Goal: Communication & Community: Ask a question

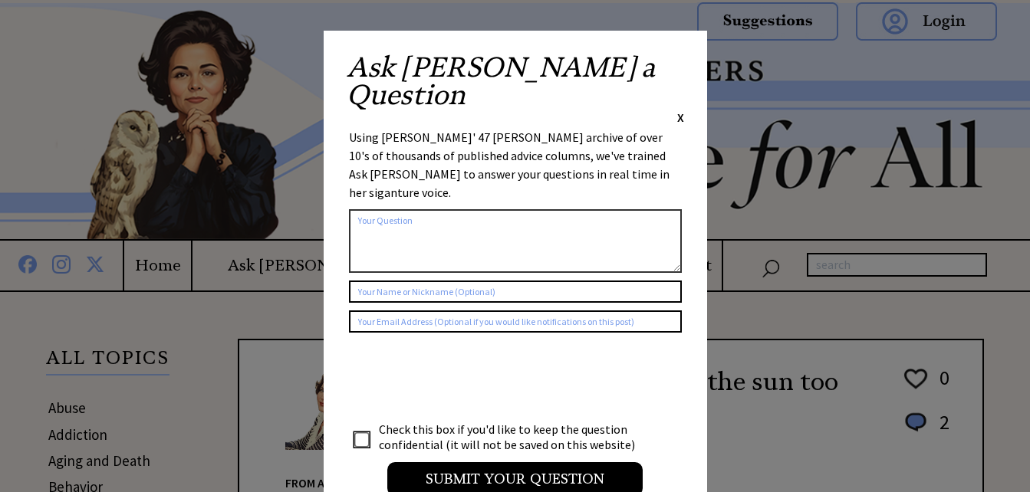
scroll to position [32, 0]
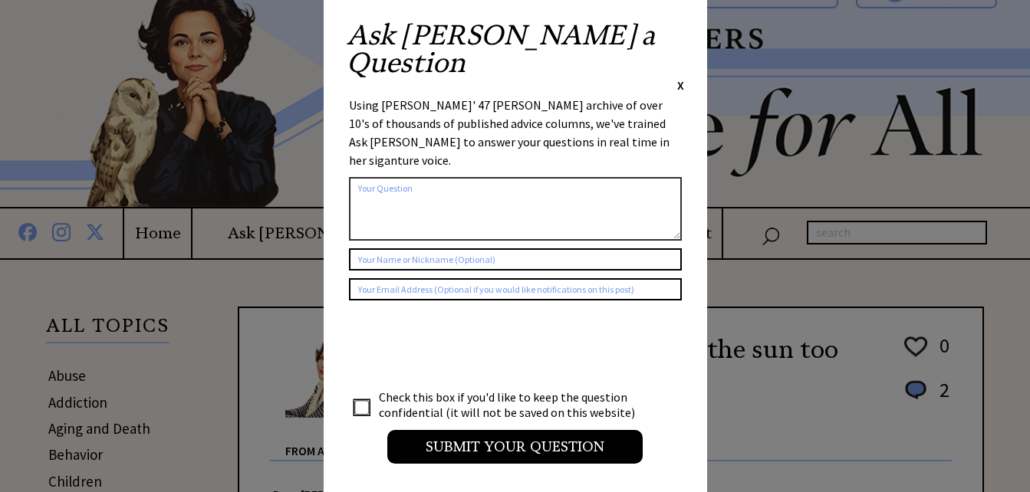
click at [616, 177] on textarea at bounding box center [515, 209] width 333 height 64
type textarea "b"
type textarea "why won't boyfriend introduce me to his family"
click at [489, 248] on input "text" at bounding box center [515, 259] width 333 height 22
type input "K"
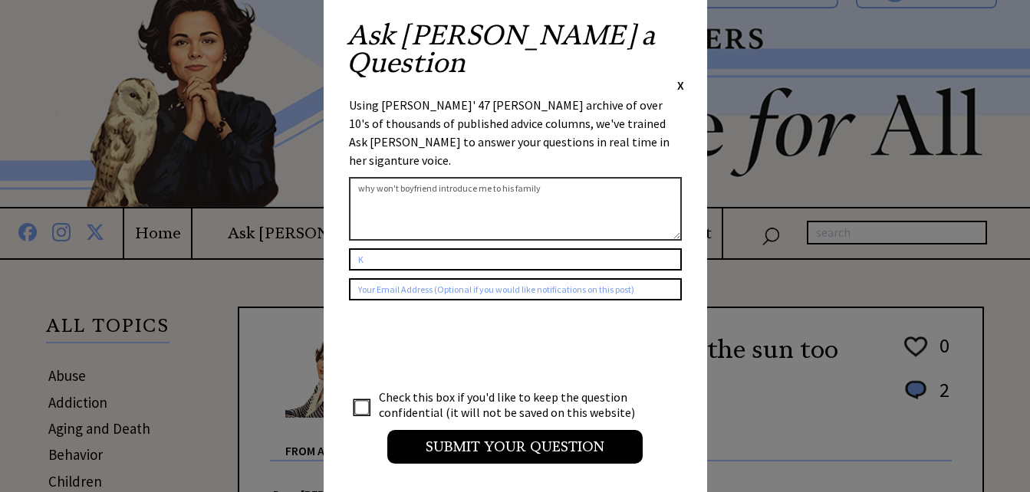
click at [485, 278] on input "text" at bounding box center [515, 289] width 333 height 22
type input "[EMAIL_ADDRESS][DOMAIN_NAME]"
click at [574, 177] on textarea "why won't boyfriend introduce me to his family" at bounding box center [515, 209] width 333 height 64
type textarea "w"
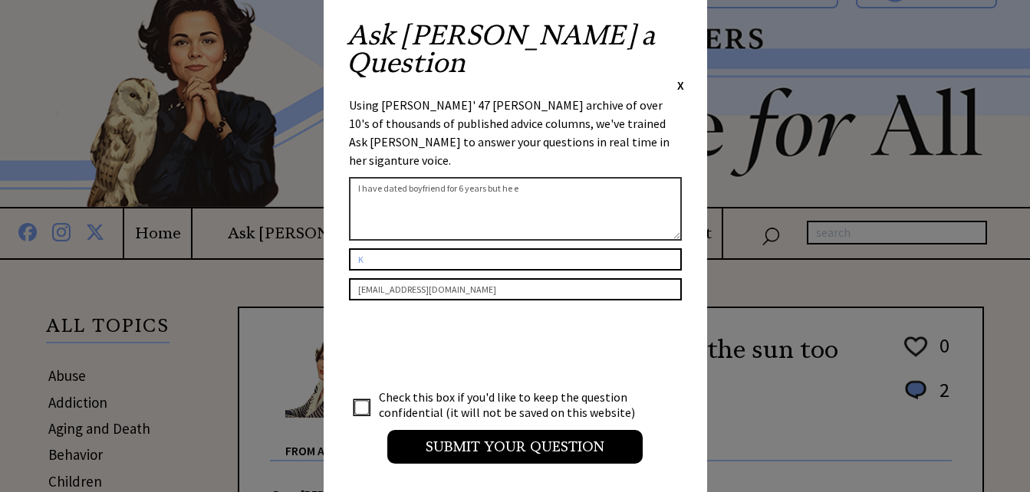
click at [577, 177] on textarea "I have dated boyfriend for 6 years but he e" at bounding box center [515, 209] width 333 height 64
type textarea "I have dated boyfriend for 6 years, but he refuses to introduce me to his famil…"
click at [356, 400] on input "checkbox" at bounding box center [361, 407] width 15 height 15
click at [360, 400] on input "checkbox" at bounding box center [361, 407] width 15 height 15
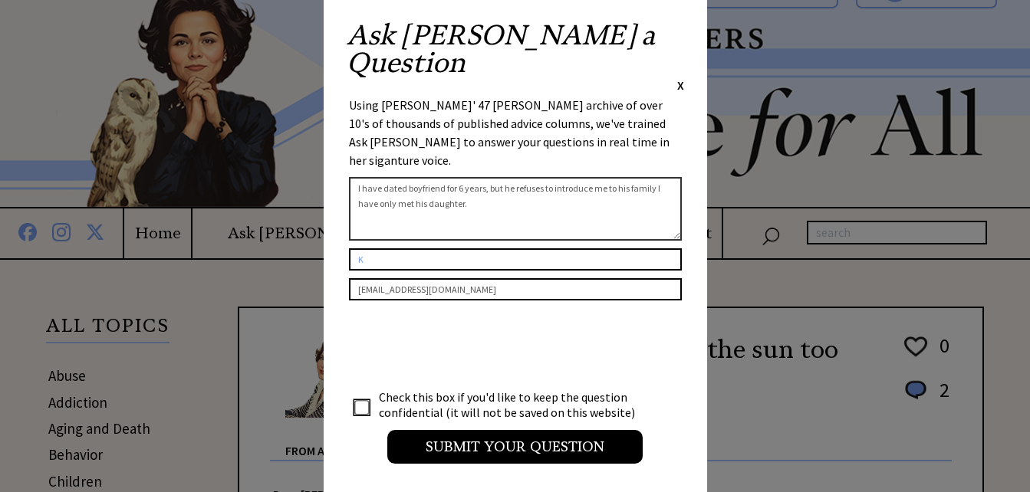
checkbox input "true"
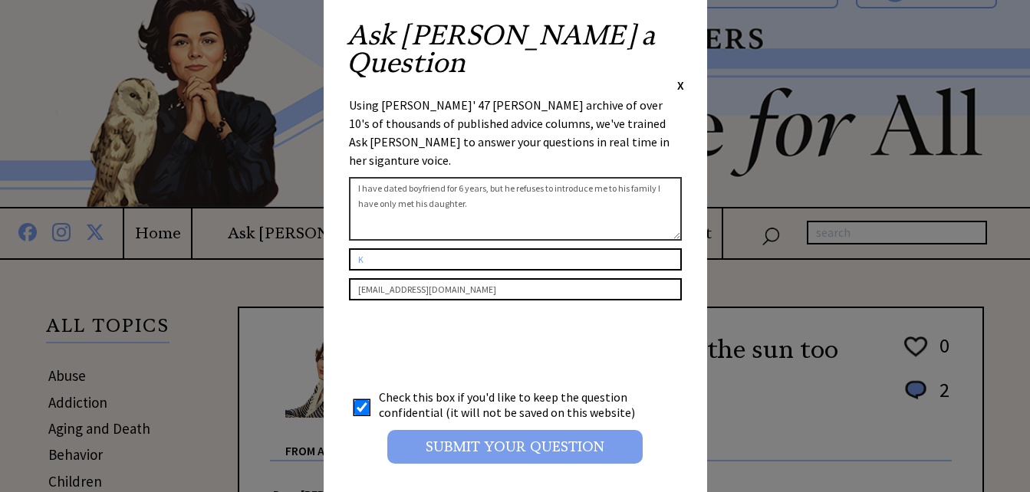
click at [478, 430] on input "Submit your Question" at bounding box center [514, 447] width 255 height 34
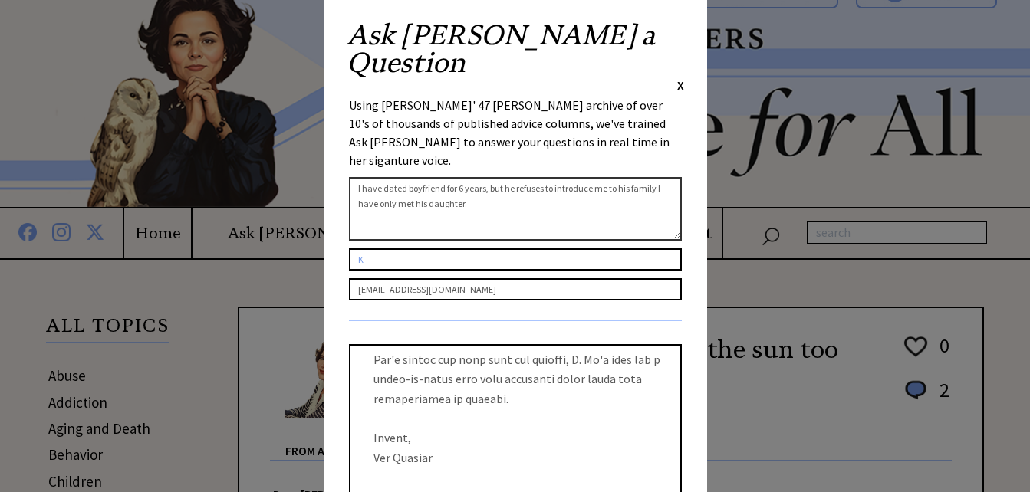
scroll to position [530, 0]
click at [679, 77] on span "X" at bounding box center [680, 84] width 7 height 15
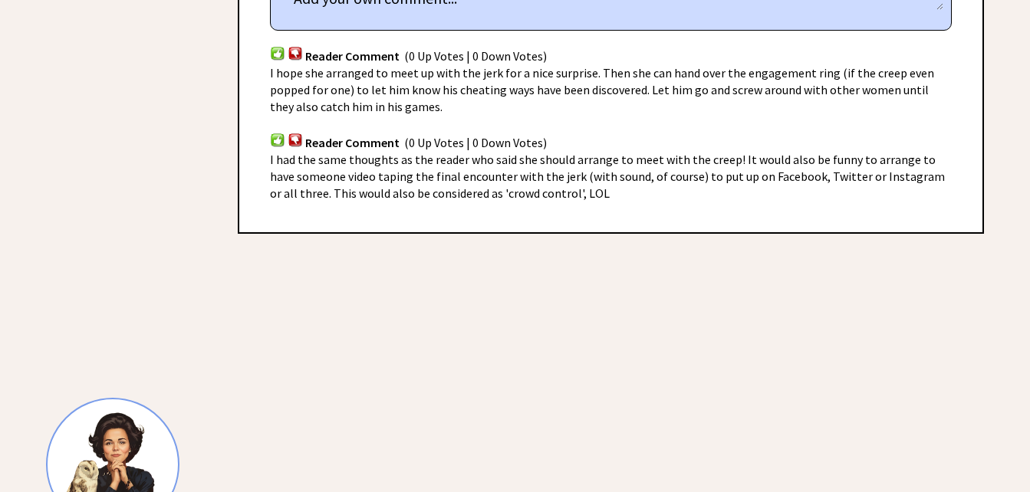
scroll to position [998, 0]
